Goal: Register for event/course

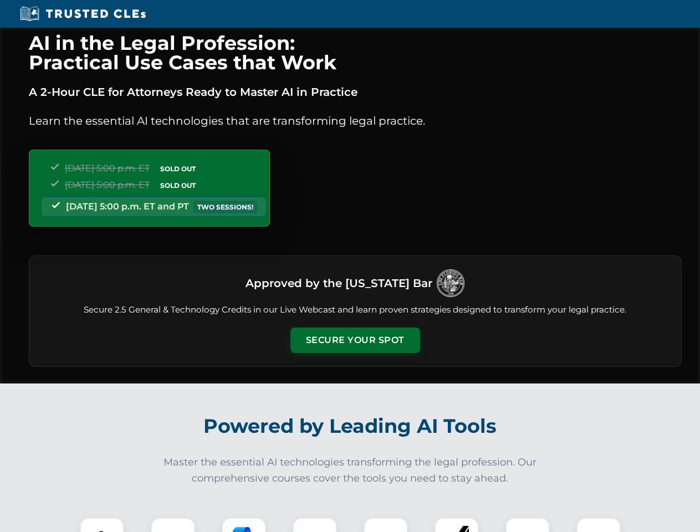
click at [354, 340] on button "Secure Your Spot" at bounding box center [355, 339] width 130 height 25
click at [102, 524] on img at bounding box center [102, 539] width 32 height 32
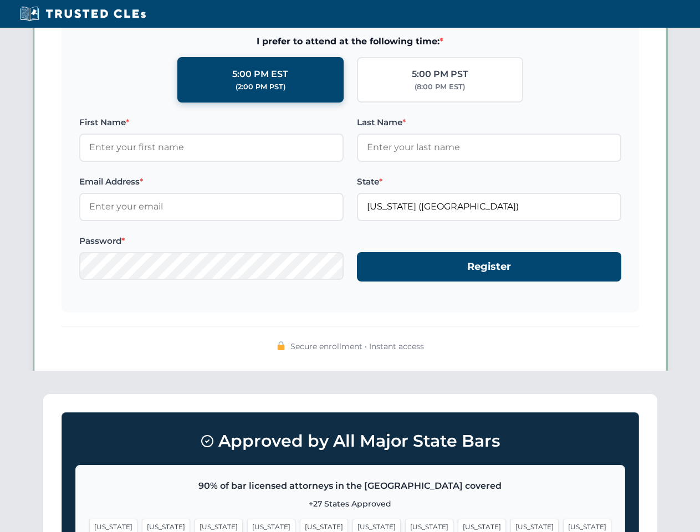
click at [405, 524] on span "[US_STATE]" at bounding box center [429, 526] width 48 height 16
click at [510, 524] on span "[US_STATE]" at bounding box center [534, 526] width 48 height 16
